Goal: Transaction & Acquisition: Purchase product/service

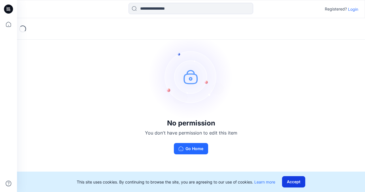
click at [298, 180] on button "Accept" at bounding box center [293, 181] width 23 height 11
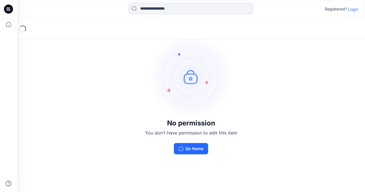
click at [352, 9] on p "Login" at bounding box center [353, 9] width 10 height 6
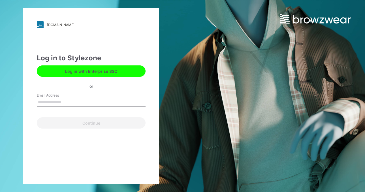
click at [81, 98] on input "Email Address" at bounding box center [91, 102] width 109 height 8
type input "**********"
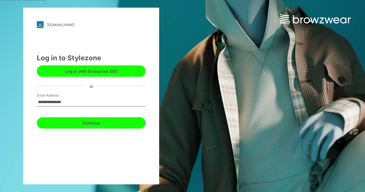
click at [98, 123] on button "Continue" at bounding box center [91, 122] width 109 height 11
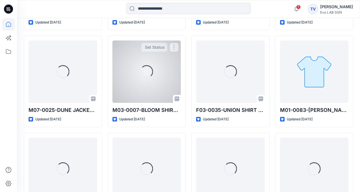
scroll to position [444, 0]
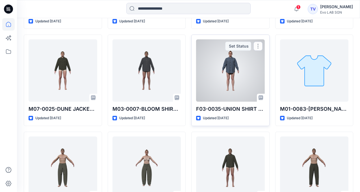
click at [219, 65] on div at bounding box center [230, 70] width 69 height 62
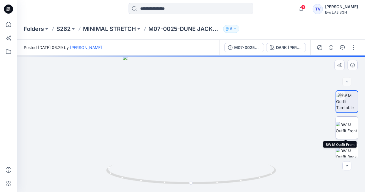
click at [345, 124] on img at bounding box center [347, 128] width 22 height 12
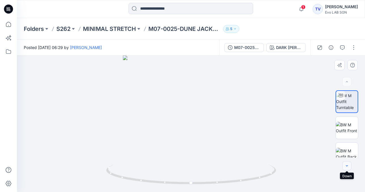
click at [348, 168] on button "button" at bounding box center [346, 165] width 9 height 9
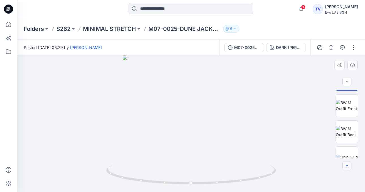
click at [348, 168] on button "button" at bounding box center [346, 165] width 9 height 9
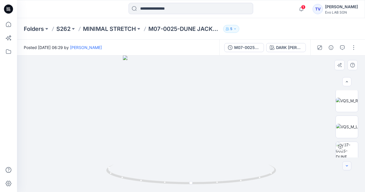
scroll to position [86, 0]
click at [348, 168] on div at bounding box center [346, 165] width 9 height 9
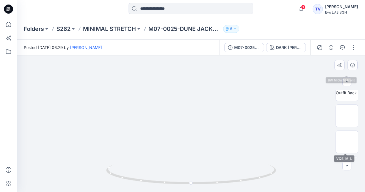
scroll to position [86, 0]
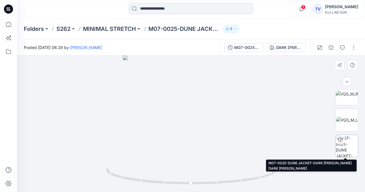
click at [344, 149] on img at bounding box center [347, 146] width 22 height 22
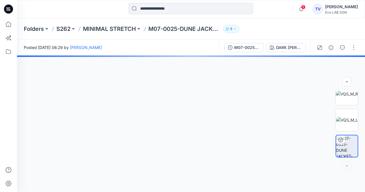
click at [345, 143] on img at bounding box center [347, 146] width 22 height 22
